Goal: Task Accomplishment & Management: Manage account settings

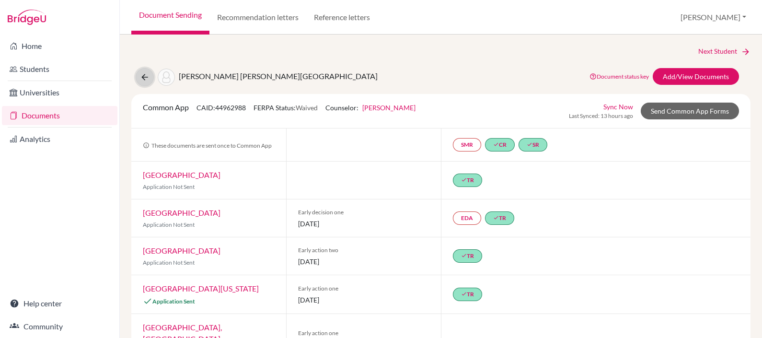
click at [143, 76] on icon at bounding box center [145, 77] width 10 height 10
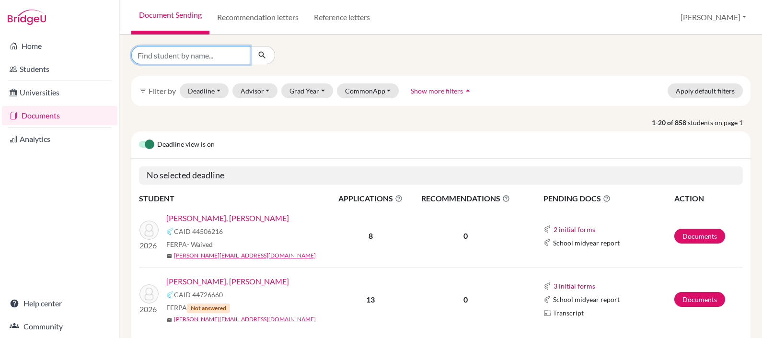
click at [218, 54] on input "Find student by name..." at bounding box center [190, 55] width 119 height 18
type input "montufar"
click button "submit" at bounding box center [262, 55] width 25 height 18
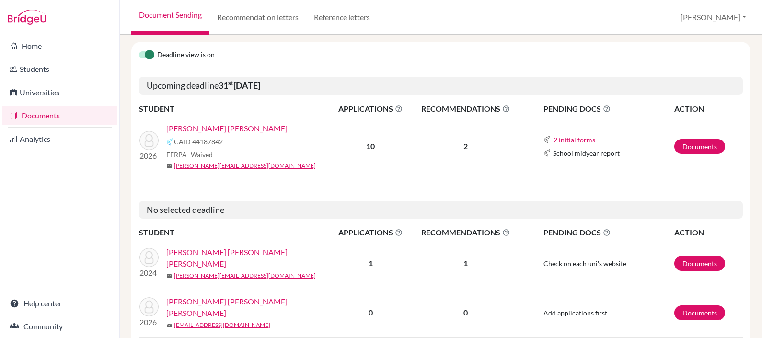
scroll to position [97, 0]
click at [210, 122] on link "Montufar Mancino, Josefina" at bounding box center [226, 128] width 121 height 12
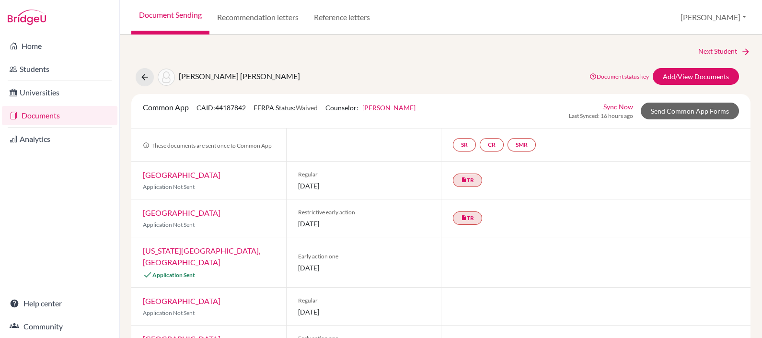
click at [610, 105] on link "Sync Now" at bounding box center [619, 107] width 30 height 10
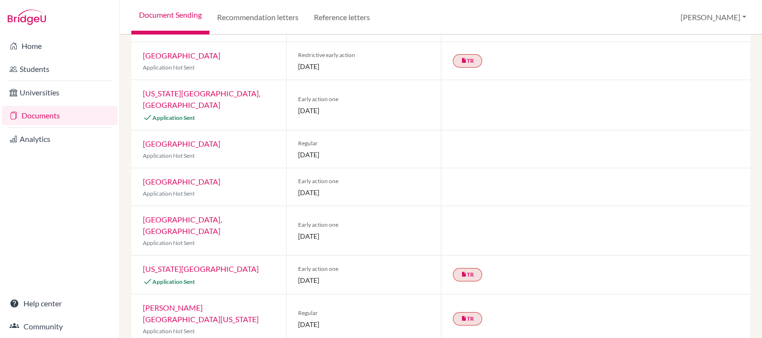
scroll to position [189, 0]
click at [171, 98] on link "[US_STATE][GEOGRAPHIC_DATA], [GEOGRAPHIC_DATA]" at bounding box center [201, 99] width 117 height 21
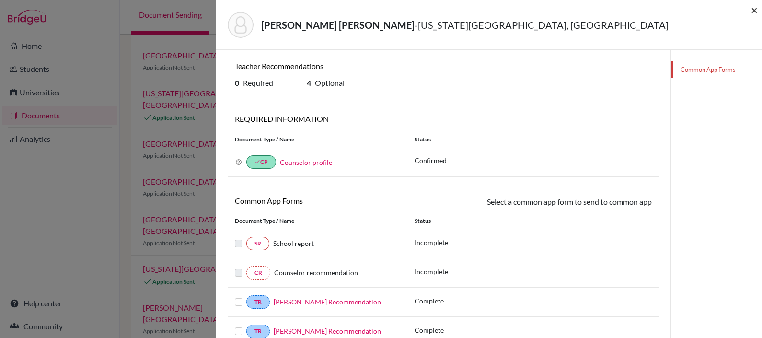
click at [756, 9] on span "×" at bounding box center [754, 10] width 7 height 14
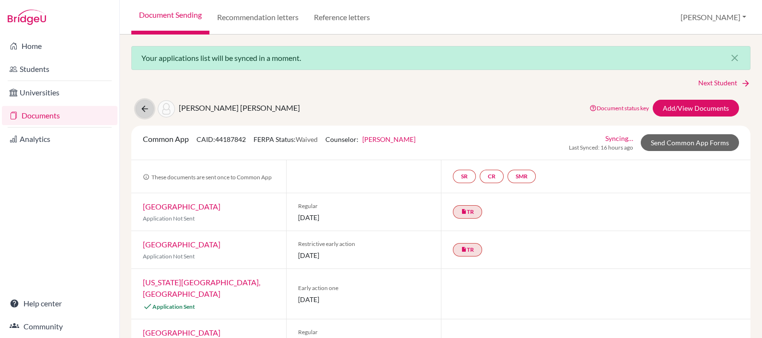
click at [139, 105] on button at bounding box center [145, 109] width 18 height 18
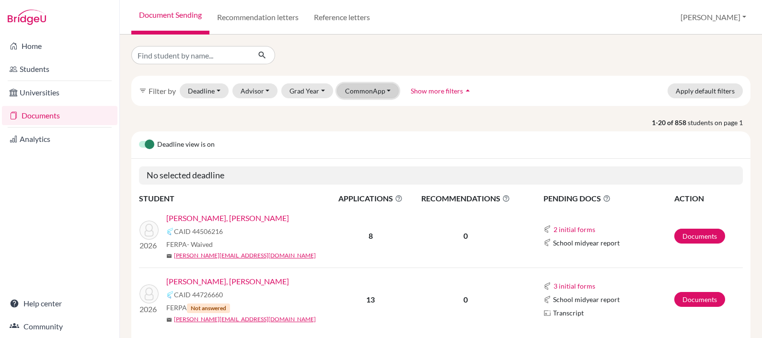
click at [372, 89] on button "CommonApp" at bounding box center [368, 90] width 62 height 15
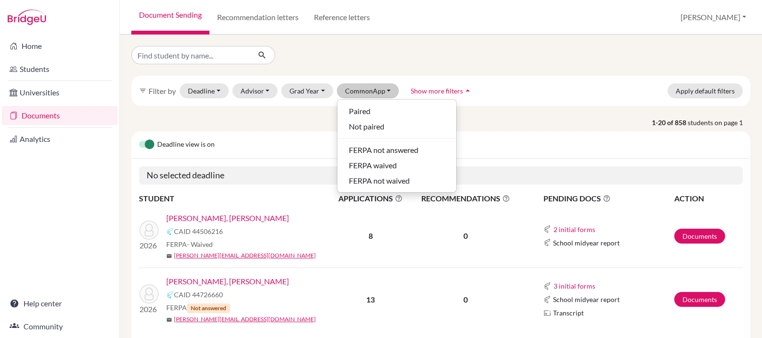
click at [490, 63] on div at bounding box center [441, 55] width 634 height 18
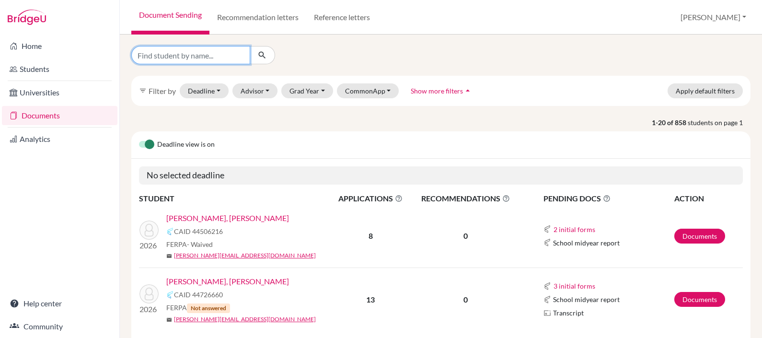
click at [237, 55] on input "Find student by name..." at bounding box center [190, 55] width 119 height 18
type input "merino"
click button "submit" at bounding box center [262, 55] width 25 height 18
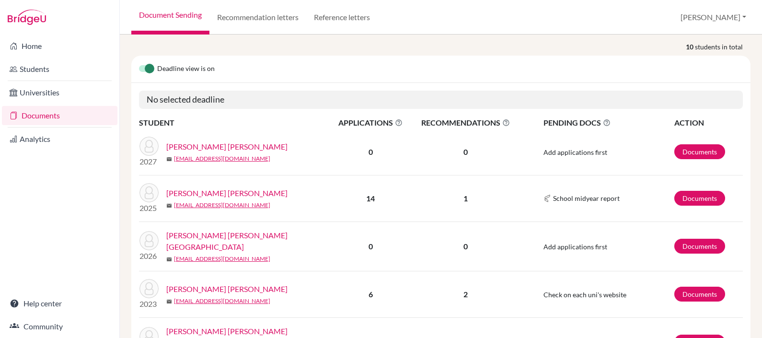
scroll to position [86, 0]
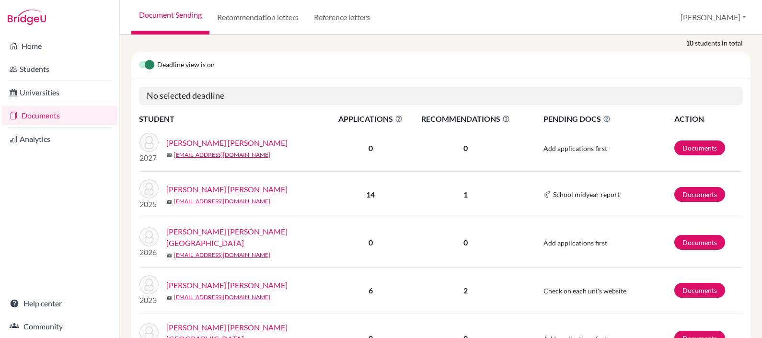
click at [211, 230] on link "Merino Borja, Sofia" at bounding box center [251, 237] width 171 height 23
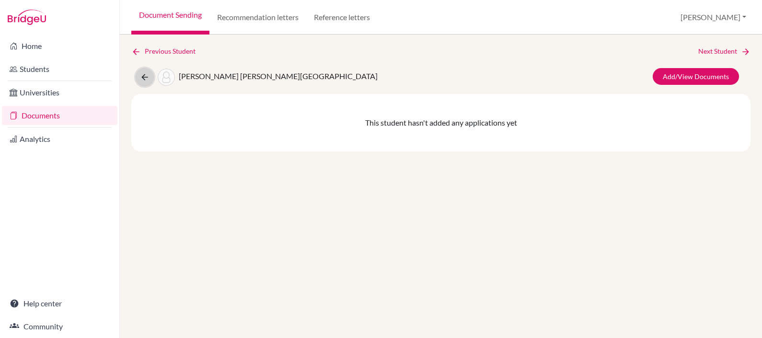
click at [147, 70] on button at bounding box center [145, 77] width 18 height 18
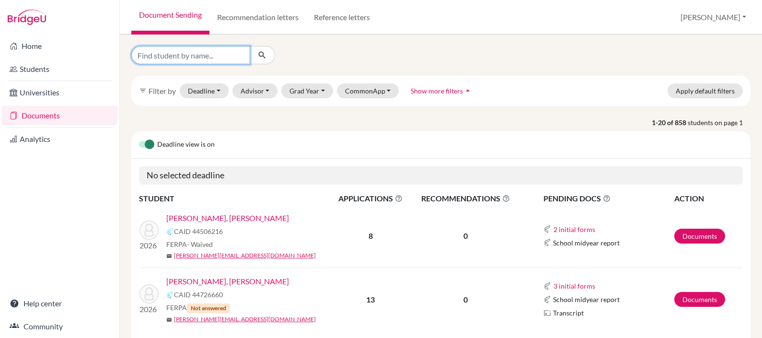
click at [213, 51] on input "Find student by name..." at bounding box center [190, 55] width 119 height 18
type input "[PERSON_NAME]"
click button "submit" at bounding box center [262, 55] width 25 height 18
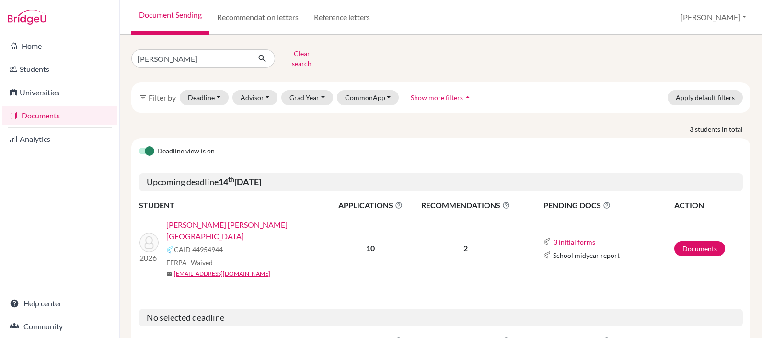
click at [194, 219] on link "[PERSON_NAME] [PERSON_NAME][GEOGRAPHIC_DATA]" at bounding box center [251, 230] width 171 height 23
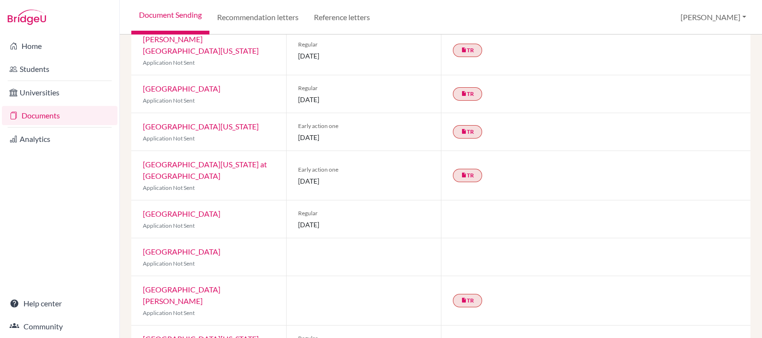
scroll to position [223, 0]
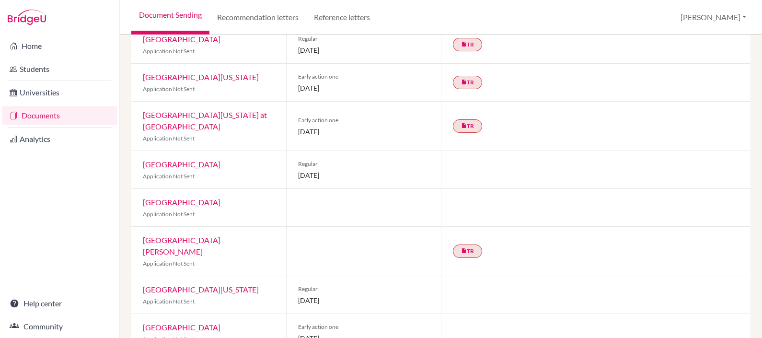
click at [206, 110] on link "[GEOGRAPHIC_DATA][US_STATE] at [GEOGRAPHIC_DATA]" at bounding box center [205, 120] width 124 height 21
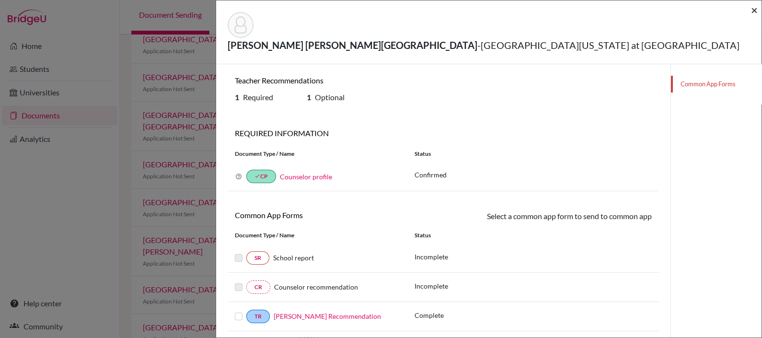
click at [754, 10] on span "×" at bounding box center [754, 10] width 7 height 14
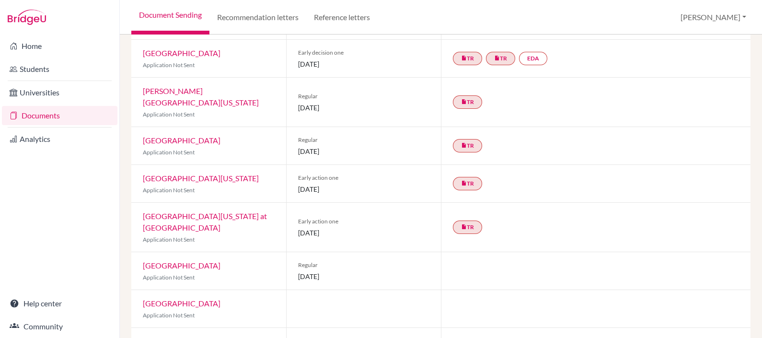
scroll to position [125, 0]
